Goal: Task Accomplishment & Management: Complete application form

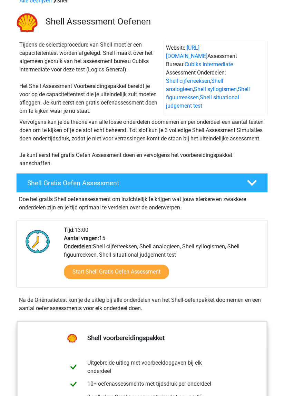
scroll to position [35, 0]
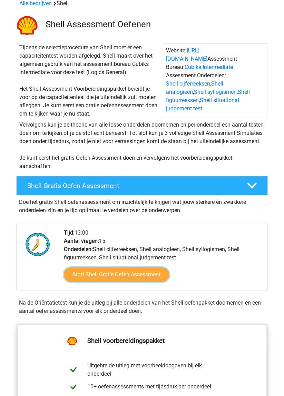
click at [143, 282] on link "Start Shell Gratis Oefen Assessment" at bounding box center [116, 274] width 105 height 14
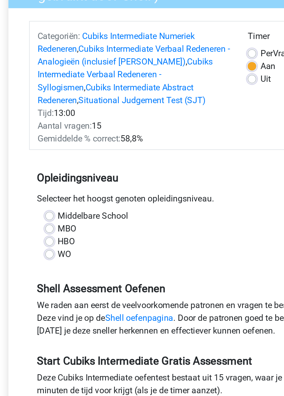
click at [58, 215] on label "Middelbare School" at bounding box center [81, 218] width 46 height 8
click at [52, 215] on input "Middelbare School" at bounding box center [53, 217] width 6 height 7
radio input "true"
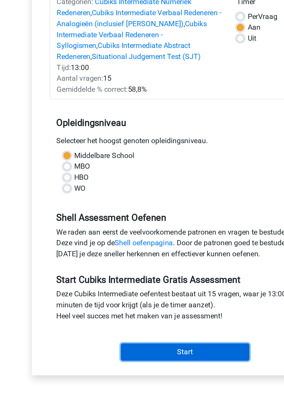
click at [148, 367] on input "Start" at bounding box center [141, 366] width 97 height 13
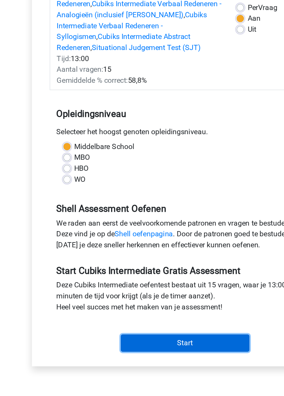
scroll to position [19, 0]
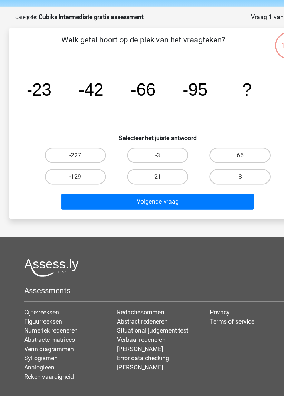
scroll to position [2, 0]
click at [83, 160] on label "-227" at bounding box center [67, 161] width 55 height 14
click at [72, 161] on input "-227" at bounding box center [70, 163] width 4 height 4
radio input "true"
click at [82, 180] on label "-129" at bounding box center [67, 180] width 55 height 14
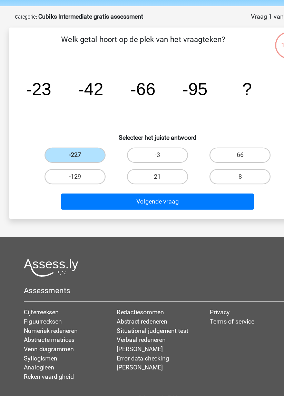
click at [72, 180] on input "-129" at bounding box center [70, 182] width 4 height 4
radio input "true"
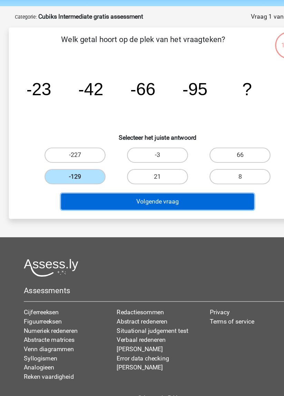
click at [157, 205] on button "Volgende vraag" at bounding box center [141, 202] width 173 height 14
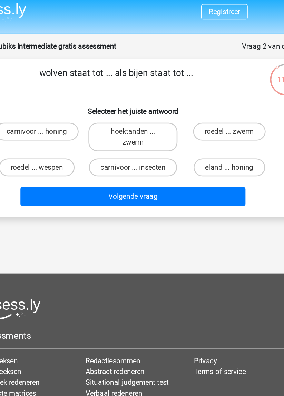
click at [221, 99] on label "roedel ... zwerm" at bounding box center [216, 105] width 56 height 14
click at [221, 104] on input "roedel ... zwerm" at bounding box center [218, 106] width 4 height 4
radio input "true"
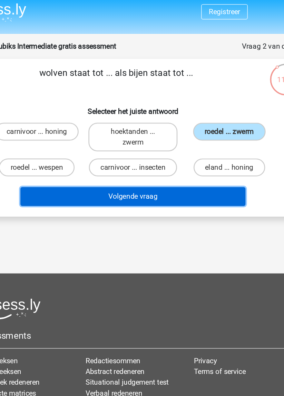
click at [172, 155] on button "Volgende vraag" at bounding box center [141, 154] width 173 height 14
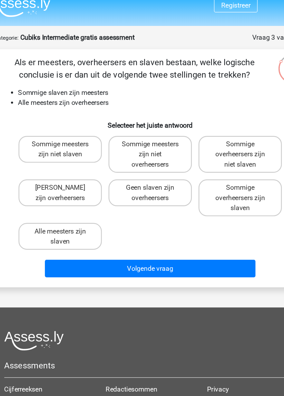
click at [219, 169] on label "Sommige overheersers zijn slaven" at bounding box center [216, 168] width 69 height 30
click at [219, 165] on input "Sommige overheersers zijn slaven" at bounding box center [218, 162] width 4 height 4
radio input "true"
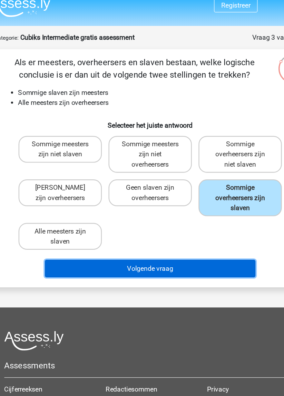
click at [148, 226] on button "Volgende vraag" at bounding box center [141, 227] width 173 height 14
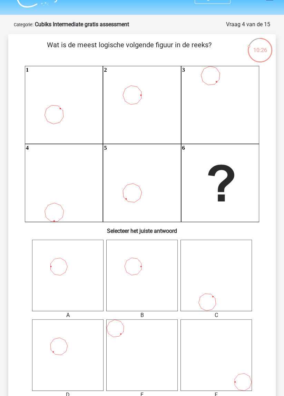
scroll to position [14, 0]
click at [85, 286] on icon at bounding box center [67, 274] width 71 height 71
click at [65, 272] on icon at bounding box center [67, 274] width 71 height 71
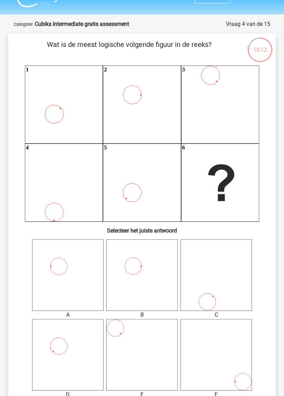
radio input "true"
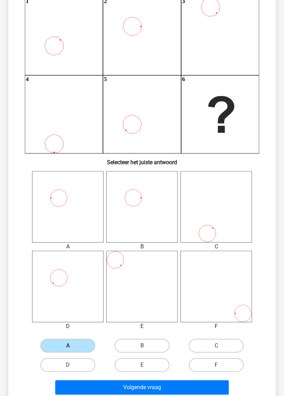
scroll to position [92, 0]
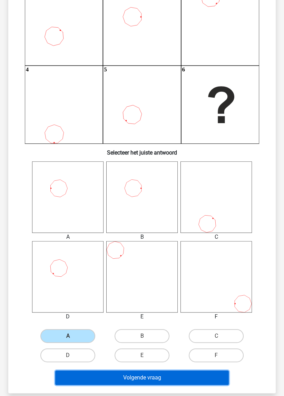
click at [173, 376] on button "Volgende vraag" at bounding box center [141, 377] width 173 height 14
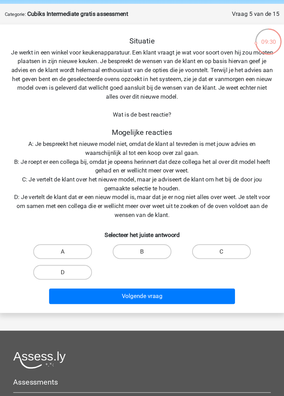
scroll to position [13, 0]
click at [78, 267] on label "D" at bounding box center [67, 267] width 55 height 14
click at [72, 267] on input "D" at bounding box center [70, 269] width 4 height 4
radio input "true"
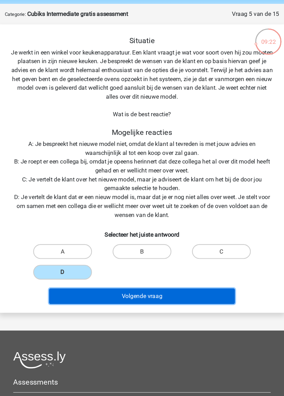
click at [159, 291] on button "Volgende vraag" at bounding box center [141, 289] width 173 height 14
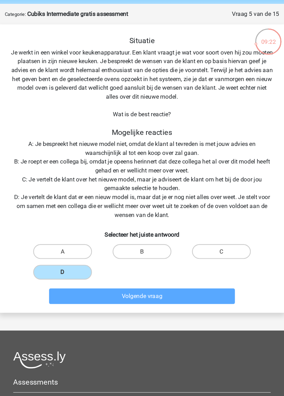
scroll to position [0, 0]
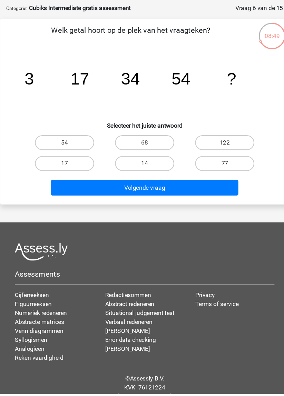
click at [210, 183] on label "77" at bounding box center [216, 182] width 55 height 14
click at [216, 183] on input "77" at bounding box center [218, 184] width 4 height 4
radio input "true"
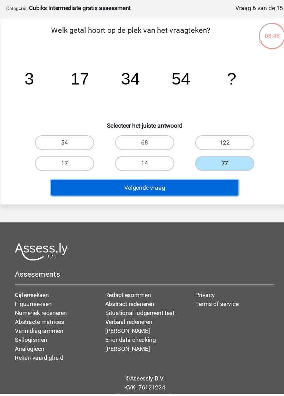
click at [199, 207] on button "Volgende vraag" at bounding box center [141, 205] width 173 height 14
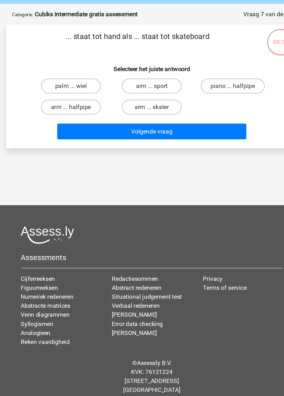
scroll to position [2, 0]
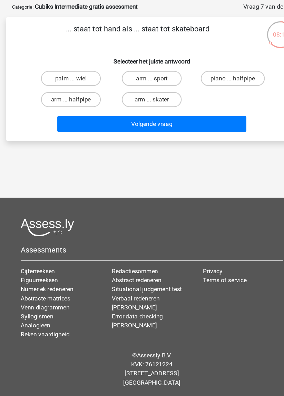
click at [82, 121] on label "arm ... halfpipe" at bounding box center [67, 124] width 55 height 14
click at [72, 124] on input "arm ... halfpipe" at bounding box center [70, 126] width 4 height 4
radio input "true"
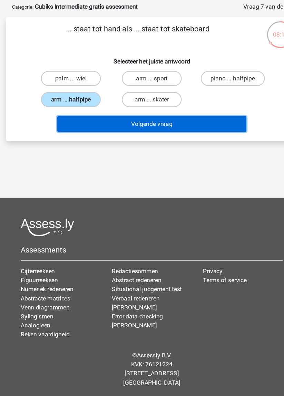
click at [166, 148] on button "Volgende vraag" at bounding box center [141, 146] width 173 height 14
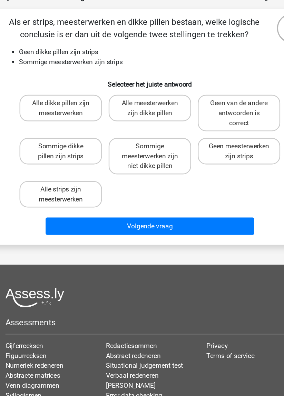
scroll to position [2, 0]
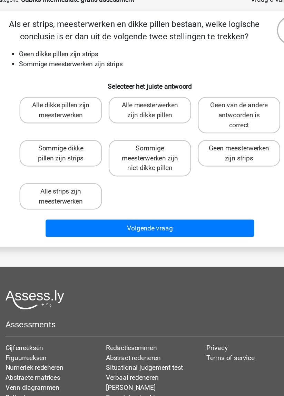
click at [152, 167] on label "Sommige meesterwerken zijn niet dikke pillen" at bounding box center [142, 168] width 69 height 30
click at [147, 165] on input "Sommige meesterwerken zijn niet dikke pillen" at bounding box center [144, 162] width 4 height 4
radio input "true"
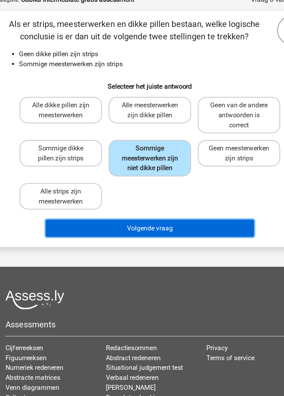
click at [167, 227] on button "Volgende vraag" at bounding box center [141, 227] width 173 height 14
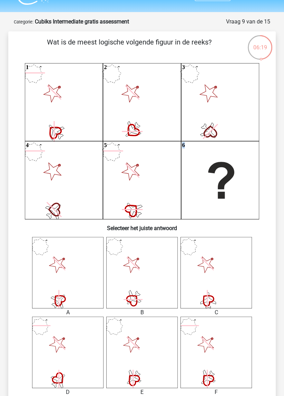
scroll to position [19, 0]
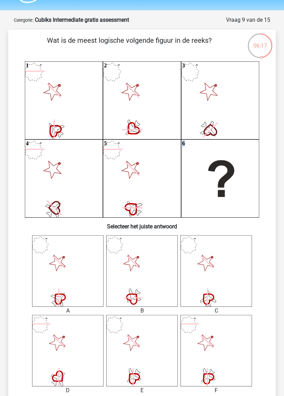
radio input "true"
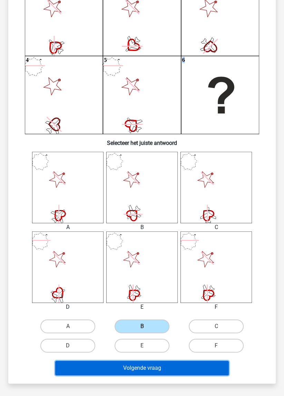
click at [170, 372] on button "Volgende vraag" at bounding box center [141, 368] width 173 height 14
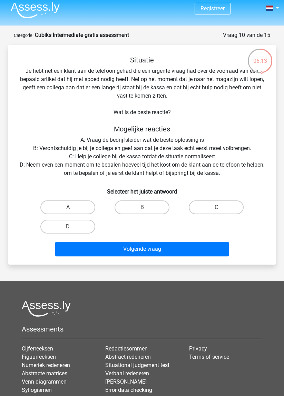
scroll to position [0, 0]
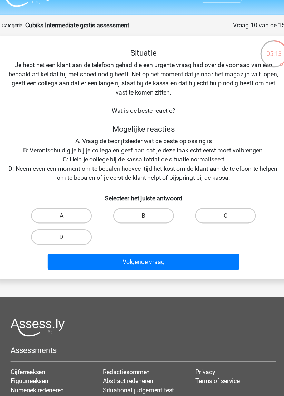
click at [221, 212] on label "C" at bounding box center [216, 211] width 55 height 14
click at [221, 212] on input "C" at bounding box center [218, 213] width 4 height 4
radio input "true"
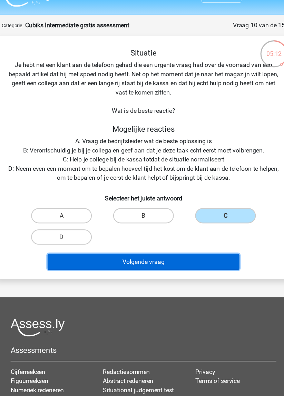
click at [165, 257] on button "Volgende vraag" at bounding box center [141, 252] width 173 height 14
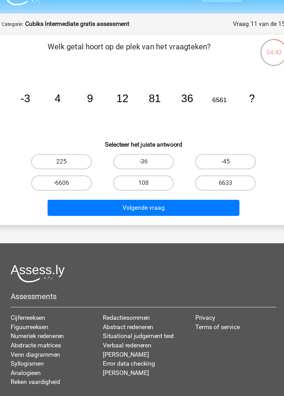
click at [74, 162] on label "225" at bounding box center [67, 163] width 55 height 14
click at [72, 163] on input "225" at bounding box center [70, 165] width 4 height 4
radio input "true"
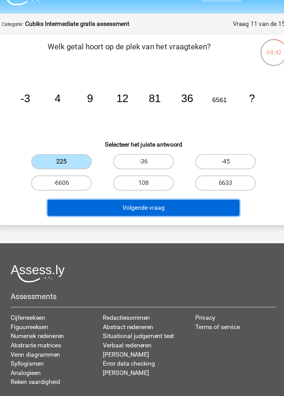
click at [98, 208] on button "Volgende vraag" at bounding box center [141, 205] width 173 height 14
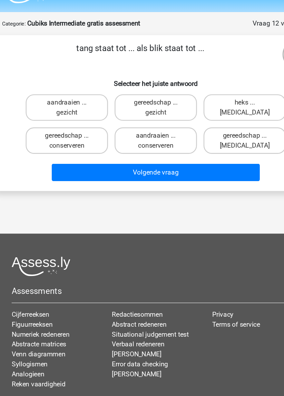
click at [77, 139] on label "gereedschap ... conserveren" at bounding box center [67, 136] width 69 height 22
click at [72, 137] on input "gereedschap ... conserveren" at bounding box center [70, 134] width 4 height 4
radio input "true"
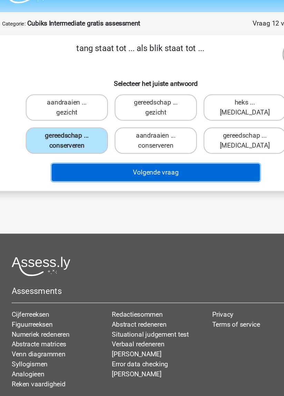
click at [83, 166] on button "Volgende vraag" at bounding box center [141, 162] width 173 height 14
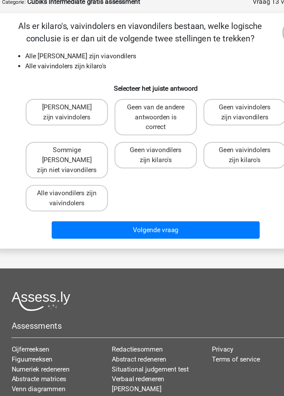
click at [81, 195] on label "Alle viavondilers zijn vaivindolers" at bounding box center [67, 202] width 69 height 22
click at [72, 198] on input "Alle viavondilers zijn vaivindolers" at bounding box center [70, 200] width 4 height 4
radio input "true"
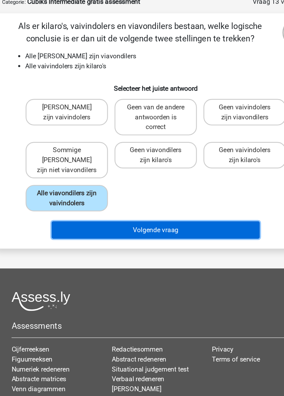
click at [138, 222] on button "Volgende vraag" at bounding box center [141, 229] width 173 height 14
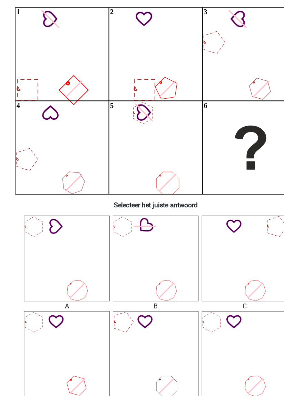
scroll to position [34, 0]
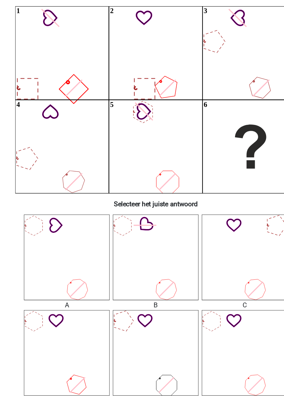
click at [206, 337] on icon at bounding box center [215, 334] width 71 height 71
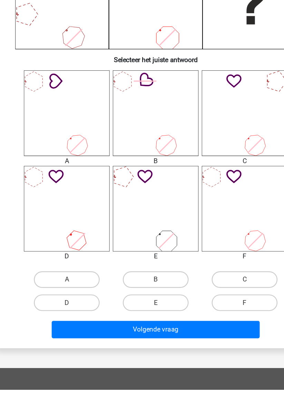
scroll to position [125, 0]
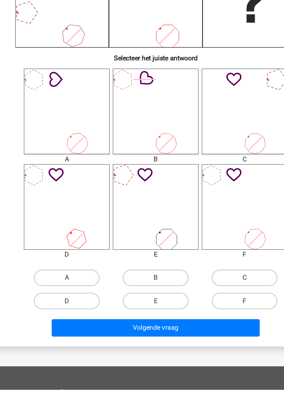
click at [230, 325] on label "F" at bounding box center [216, 322] width 55 height 14
click at [221, 325] on input "F" at bounding box center [218, 324] width 4 height 4
radio input "true"
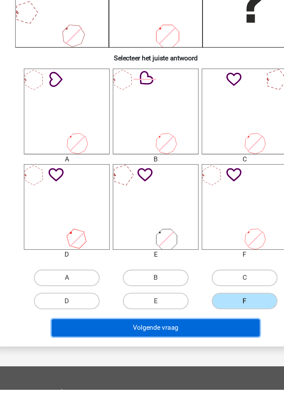
click at [206, 347] on button "Volgende vraag" at bounding box center [141, 344] width 173 height 14
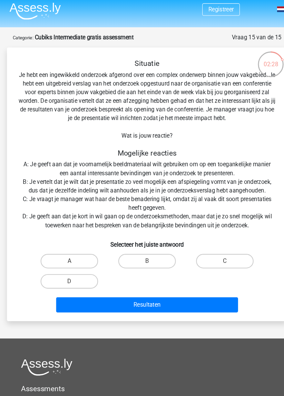
scroll to position [0, 0]
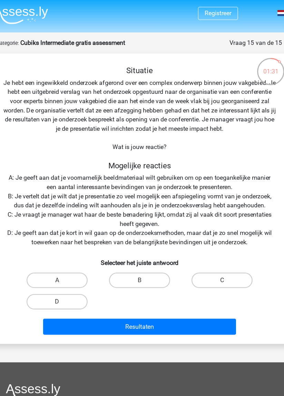
click at [228, 257] on label "C" at bounding box center [216, 252] width 55 height 14
click at [221, 256] on input "C" at bounding box center [218, 254] width 4 height 4
radio input "true"
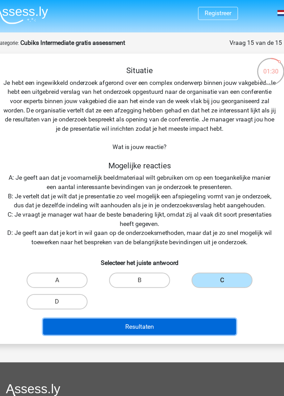
click at [205, 297] on button "Resultaten" at bounding box center [141, 293] width 173 height 14
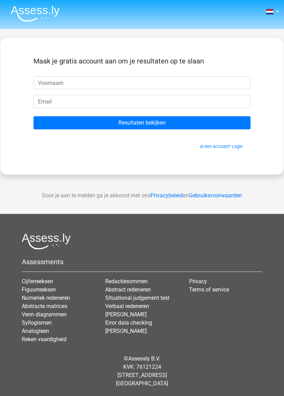
click at [166, 80] on input "text" at bounding box center [141, 82] width 217 height 13
type input "Micheline"
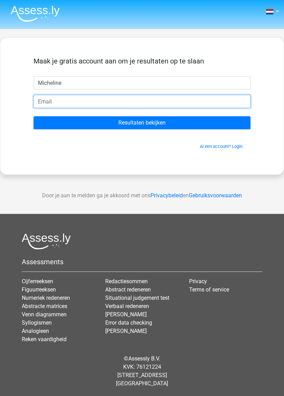
click at [146, 100] on input "email" at bounding box center [141, 101] width 217 height 13
type input "[EMAIL_ADDRESS][DOMAIN_NAME]"
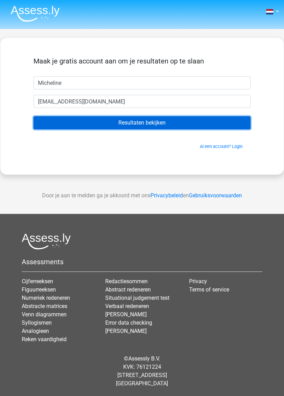
click at [219, 123] on input "Resultaten bekijken" at bounding box center [141, 122] width 217 height 13
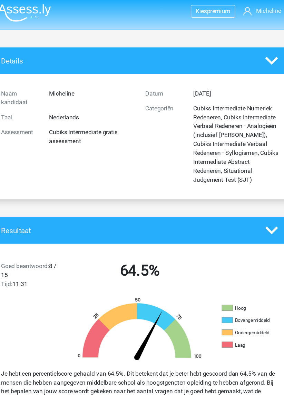
click at [265, 214] on icon at bounding box center [264, 215] width 12 height 12
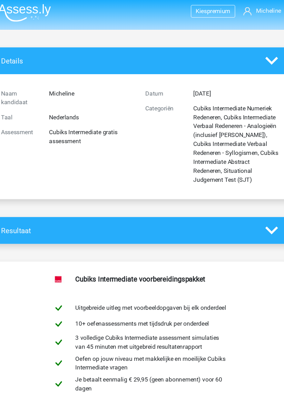
click at [259, 219] on icon at bounding box center [264, 215] width 12 height 12
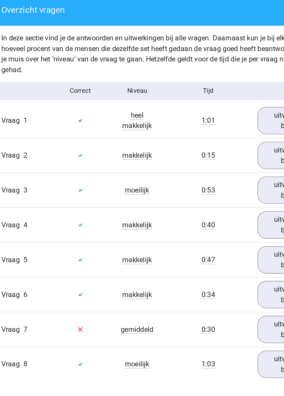
scroll to position [688, 0]
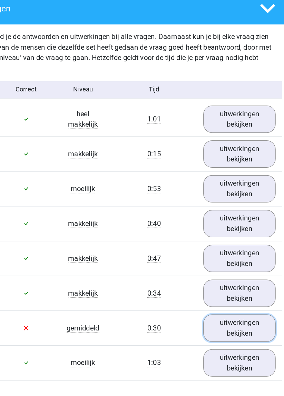
click at [239, 355] on link "uitwerkingen bekijken" at bounding box center [242, 354] width 57 height 21
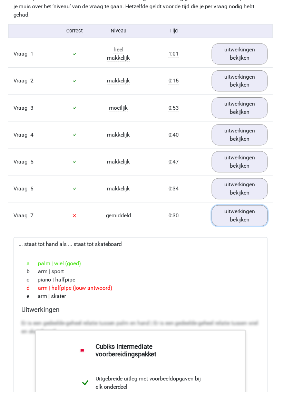
scroll to position [819, 0]
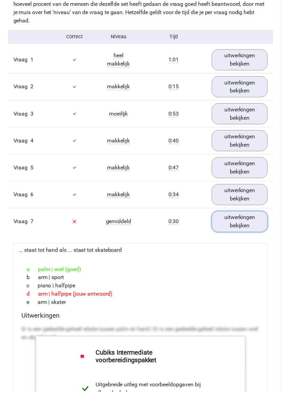
click at [255, 225] on link "uitwerkingen bekijken" at bounding box center [242, 223] width 57 height 21
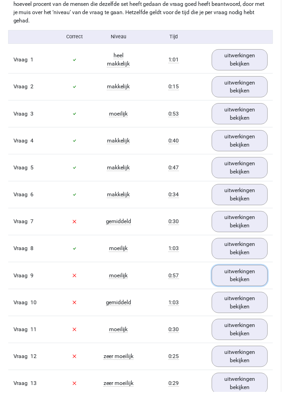
click at [246, 280] on link "uitwerkingen bekijken" at bounding box center [242, 277] width 57 height 21
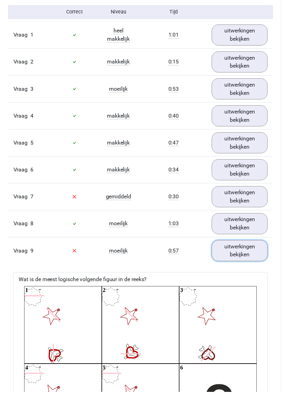
scroll to position [844, 0]
click at [248, 256] on link "uitwerkingen bekijken" at bounding box center [242, 253] width 57 height 21
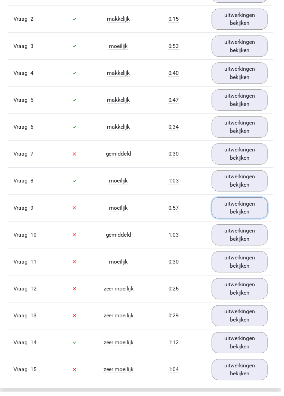
scroll to position [885, 0]
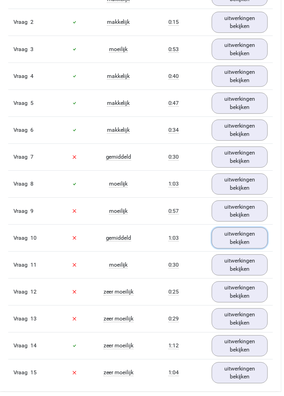
click at [253, 239] on link "uitwerkingen bekijken" at bounding box center [242, 240] width 57 height 21
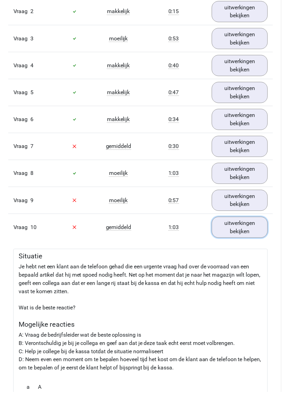
scroll to position [892, 0]
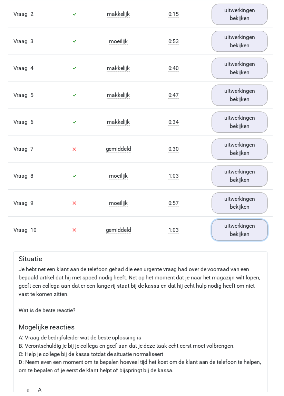
click at [253, 230] on link "uitwerkingen bekijken" at bounding box center [242, 232] width 57 height 21
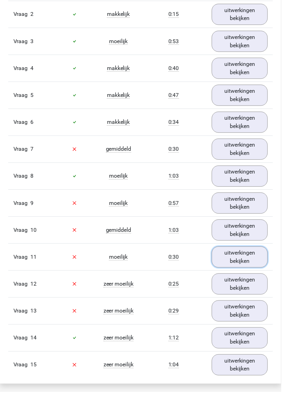
click at [251, 261] on link "uitwerkingen bekijken" at bounding box center [242, 259] width 57 height 21
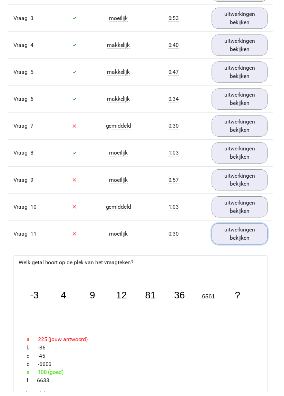
scroll to position [919, 0]
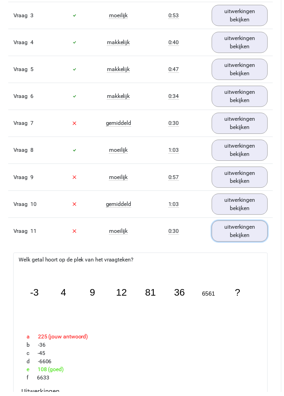
click at [261, 228] on link "uitwerkingen bekijken" at bounding box center [242, 233] width 57 height 21
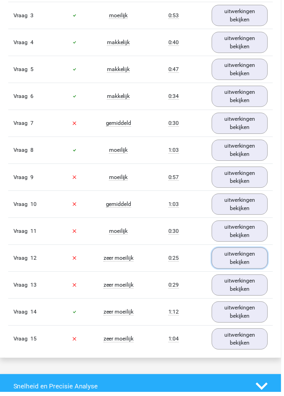
click at [256, 257] on link "uitwerkingen bekijken" at bounding box center [242, 260] width 57 height 21
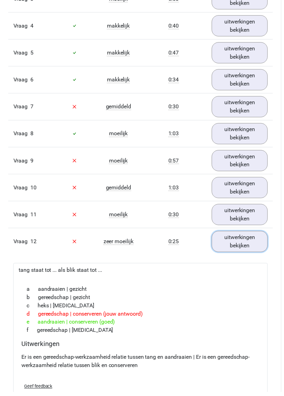
scroll to position [936, 0]
click at [257, 242] on link "uitwerkingen bekijken" at bounding box center [242, 243] width 57 height 21
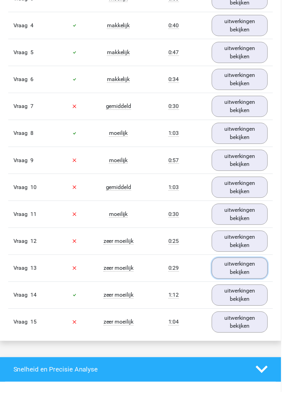
click at [253, 268] on link "uitwerkingen bekijken" at bounding box center [242, 270] width 57 height 21
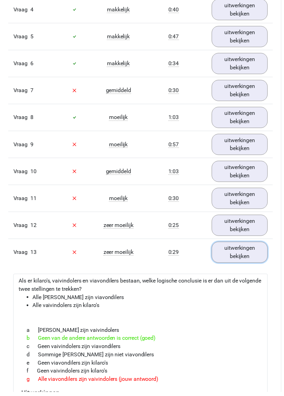
scroll to position [952, 0]
click at [253, 254] on link "uitwerkingen bekijken" at bounding box center [242, 254] width 57 height 21
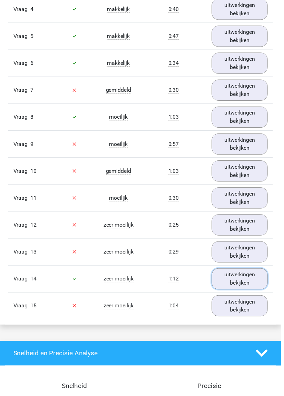
click at [255, 279] on link "uitwerkingen bekijken" at bounding box center [242, 281] width 57 height 21
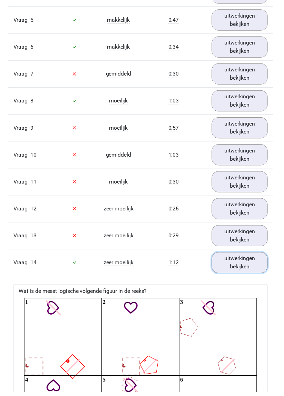
scroll to position [972, 0]
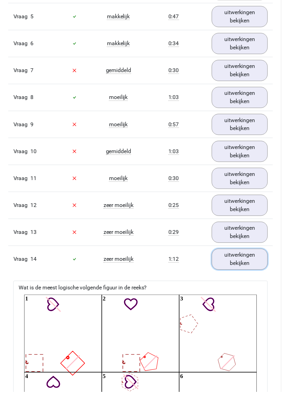
click at [254, 256] on link "uitwerkingen bekijken" at bounding box center [242, 261] width 57 height 21
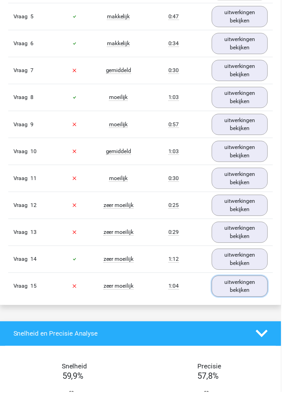
click at [250, 292] on link "uitwerkingen bekijken" at bounding box center [242, 289] width 57 height 21
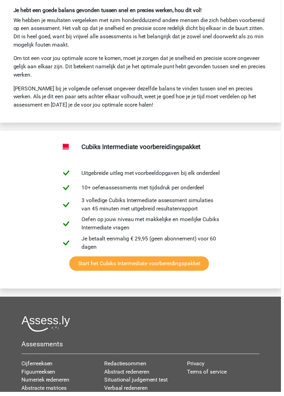
scroll to position [2072, 0]
